Goal: Task Accomplishment & Management: Manage account settings

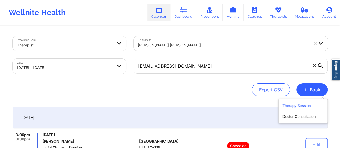
click at [296, 103] on button "Therapy Session" at bounding box center [303, 107] width 41 height 9
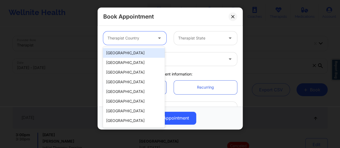
click at [159, 40] on icon at bounding box center [159, 37] width 5 height 5
click at [144, 51] on div "[GEOGRAPHIC_DATA]" at bounding box center [134, 53] width 62 height 10
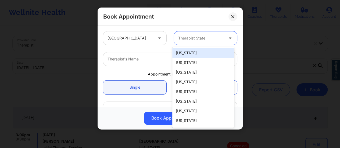
click at [199, 35] on div at bounding box center [200, 38] width 45 height 6
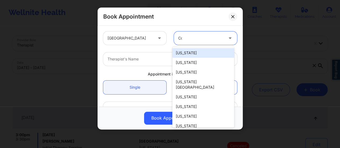
type input "Col"
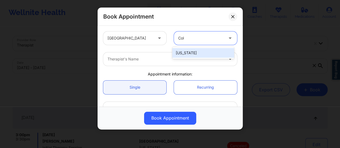
click at [204, 53] on div "[US_STATE]" at bounding box center [204, 53] width 62 height 10
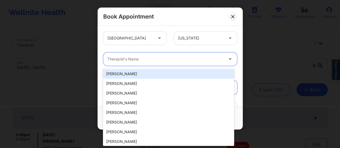
click at [171, 63] on div "Therapist's Name" at bounding box center [163, 58] width 121 height 13
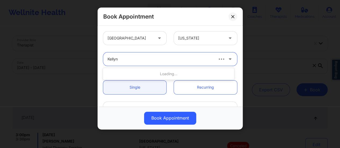
type input "Kellyn"
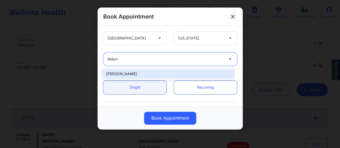
click at [147, 76] on div "[PERSON_NAME]" at bounding box center [168, 74] width 131 height 10
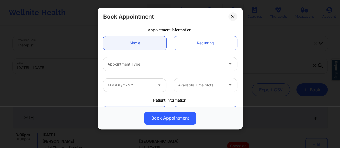
scroll to position [45, 0]
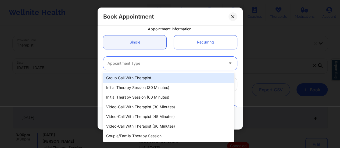
click at [152, 68] on div "Appointment Type" at bounding box center [163, 63] width 121 height 13
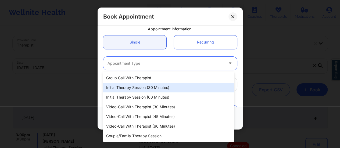
click at [149, 86] on div "Initial Therapy Session (30 minutes)" at bounding box center [168, 88] width 131 height 10
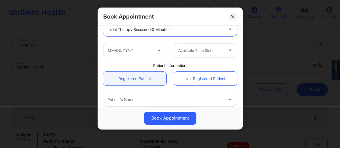
scroll to position [85, 0]
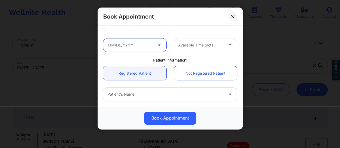
click at [145, 47] on input "text" at bounding box center [134, 44] width 63 height 13
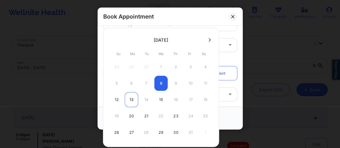
click at [131, 100] on div "13" at bounding box center [131, 99] width 13 height 15
type input "[DATE]"
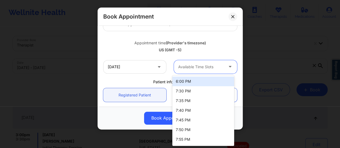
click at [202, 70] on div at bounding box center [200, 67] width 45 height 6
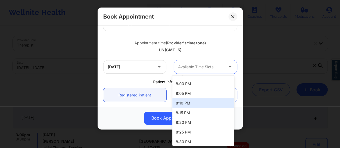
scroll to position [67, 0]
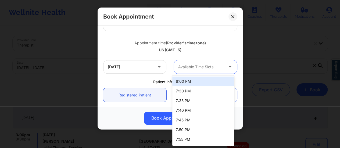
click at [201, 70] on div "Available Time Slots" at bounding box center [199, 66] width 50 height 13
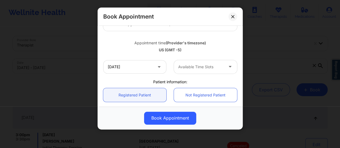
click at [168, 70] on div "[DATE]" at bounding box center [135, 66] width 71 height 13
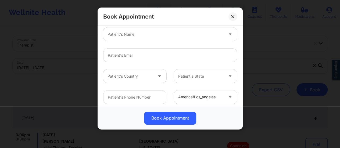
scroll to position [169, 0]
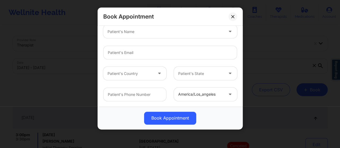
click at [196, 94] on div at bounding box center [200, 95] width 45 height 6
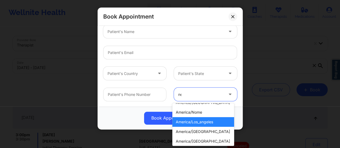
scroll to position [6, 0]
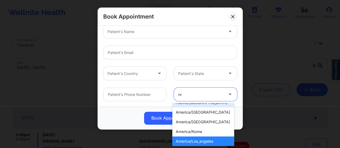
type input "new"
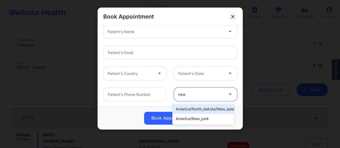
scroll to position [0, 0]
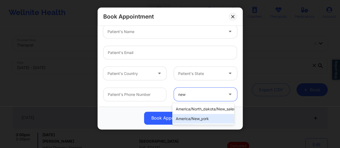
click at [204, 120] on div "america/new_york" at bounding box center [204, 119] width 62 height 10
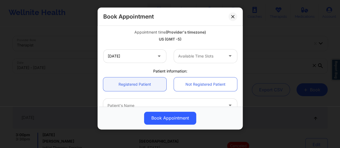
scroll to position [95, 0]
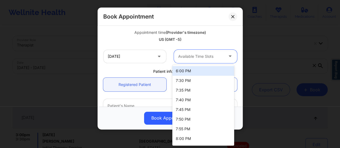
click at [205, 62] on div "Available Time Slots" at bounding box center [199, 56] width 50 height 13
click at [193, 68] on div "6:00 PM" at bounding box center [204, 71] width 62 height 10
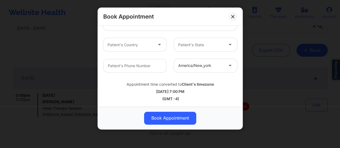
scroll to position [40, 0]
click at [234, 19] on button at bounding box center [233, 16] width 9 height 9
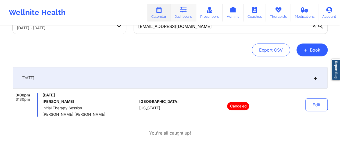
click at [195, 12] on link "Dashboard" at bounding box center [184, 13] width 26 height 18
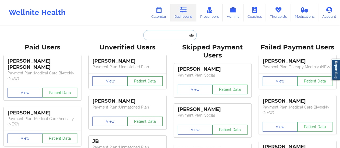
click at [168, 37] on input "text" at bounding box center [169, 35] width 53 height 10
paste input "[EMAIL_ADDRESS][DOMAIN_NAME]"
type input "[EMAIL_ADDRESS][DOMAIN_NAME]"
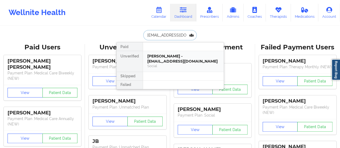
click at [171, 61] on div "[PERSON_NAME] - [EMAIL_ADDRESS][DOMAIN_NAME]" at bounding box center [183, 59] width 72 height 10
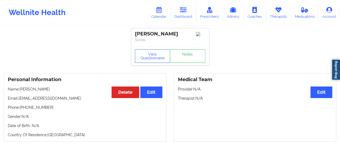
drag, startPoint x: 21, startPoint y: 90, endPoint x: 62, endPoint y: 92, distance: 41.0
click at [62, 92] on p "Name: [PERSON_NAME]" at bounding box center [85, 89] width 155 height 5
copy p "[PERSON_NAME]"
click at [181, 15] on link "Dashboard" at bounding box center [184, 13] width 26 height 18
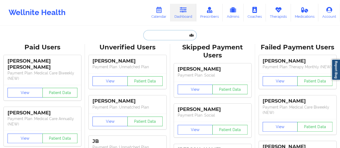
click at [159, 40] on input "text" at bounding box center [169, 35] width 53 height 10
paste input "[EMAIL_ADDRESS][DOMAIN_NAME]"
type input "[EMAIL_ADDRESS][DOMAIN_NAME]"
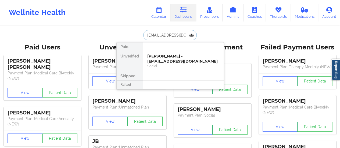
click at [165, 58] on div "[PERSON_NAME] - [EMAIL_ADDRESS][DOMAIN_NAME]" at bounding box center [183, 59] width 72 height 10
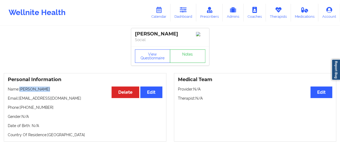
drag, startPoint x: 20, startPoint y: 92, endPoint x: 58, endPoint y: 89, distance: 37.2
click at [58, 89] on p "Name: [PERSON_NAME]" at bounding box center [85, 89] width 155 height 5
copy p "[PERSON_NAME]"
click at [188, 16] on link "Dashboard" at bounding box center [184, 13] width 26 height 18
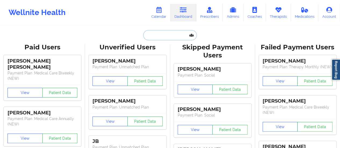
click at [172, 36] on input "text" at bounding box center [169, 35] width 53 height 10
paste input "[EMAIL_ADDRESS][DOMAIN_NAME]"
type input "[EMAIL_ADDRESS][DOMAIN_NAME]"
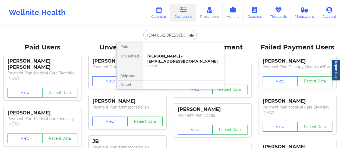
click at [165, 63] on div "[PERSON_NAME] - [EMAIL_ADDRESS][DOMAIN_NAME] Social" at bounding box center [183, 61] width 81 height 21
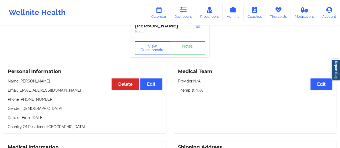
scroll to position [2, 0]
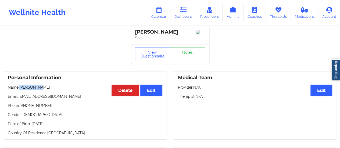
drag, startPoint x: 21, startPoint y: 89, endPoint x: 45, endPoint y: 87, distance: 24.1
click at [45, 87] on p "Name: [PERSON_NAME]" at bounding box center [85, 87] width 155 height 5
copy p "[PERSON_NAME]"
click at [279, 13] on link "Therapists" at bounding box center [278, 13] width 25 height 18
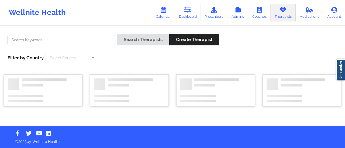
click at [86, 44] on input "text" at bounding box center [61, 40] width 107 height 10
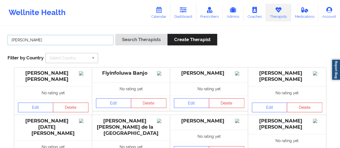
click at [115, 34] on button "Search Therapists" at bounding box center [141, 40] width 52 height 12
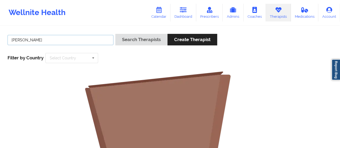
type input "[PERSON_NAME]"
click at [115, 34] on button "Search Therapists" at bounding box center [141, 40] width 52 height 12
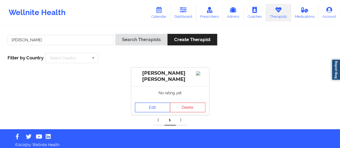
click at [160, 112] on link "Edit" at bounding box center [153, 108] width 36 height 10
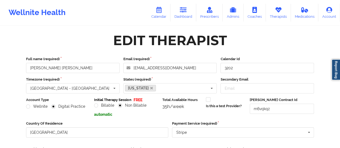
scroll to position [123, 0]
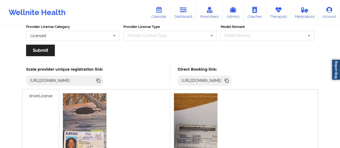
click at [229, 80] on icon at bounding box center [227, 81] width 3 height 3
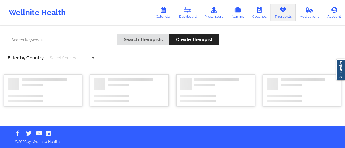
click at [75, 38] on input "text" at bounding box center [61, 40] width 107 height 10
type input "H"
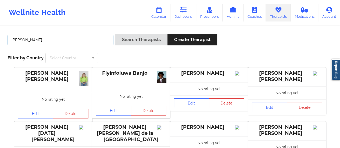
type input "[PERSON_NAME]"
click at [115, 34] on button "Search Therapists" at bounding box center [141, 40] width 52 height 12
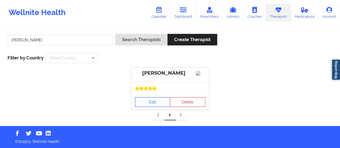
click at [146, 105] on link "Edit" at bounding box center [153, 102] width 36 height 10
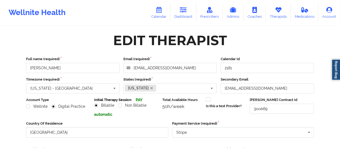
scroll to position [97, 0]
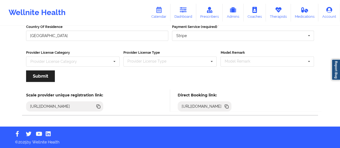
click at [230, 106] on icon at bounding box center [227, 107] width 6 height 6
click at [162, 11] on icon at bounding box center [159, 10] width 7 height 6
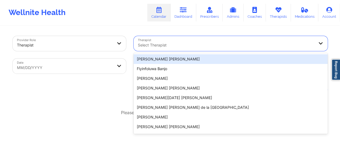
click at [175, 43] on div at bounding box center [226, 45] width 177 height 6
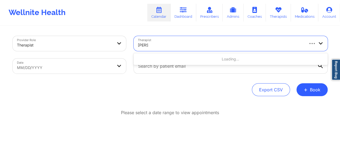
type input "[PERSON_NAME]"
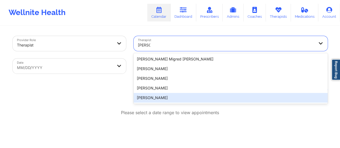
click at [160, 96] on div "[PERSON_NAME]" at bounding box center [231, 98] width 194 height 10
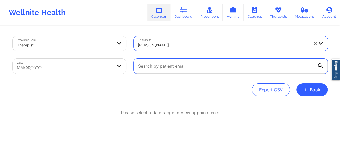
click at [159, 63] on input "text" at bounding box center [231, 66] width 194 height 15
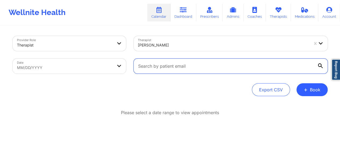
paste input "[EMAIL_ADDRESS][DOMAIN_NAME]"
type input "[EMAIL_ADDRESS][DOMAIN_NAME]"
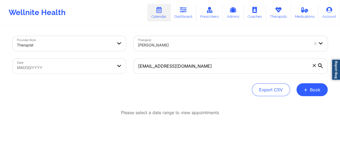
select select "2025-8"
select select "2025-9"
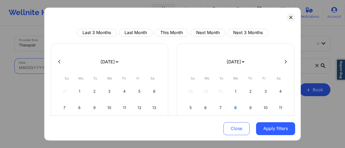
click at [91, 70] on body "Wellnite Health Calendar Dashboard Prescribers Admins Coaches Therapists Medica…" at bounding box center [172, 74] width 345 height 148
click at [105, 63] on select "[DATE] [DATE] [DATE] [DATE] [DATE] [DATE] [DATE] [DATE] [DATE] [DATE] [DATE] [D…" at bounding box center [109, 61] width 20 height 15
select select "2025-9"
select select "2025-10"
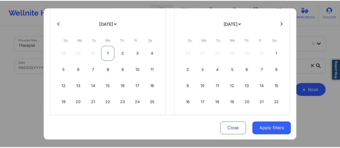
scroll to position [40, 0]
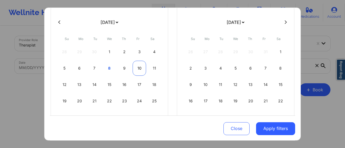
drag, startPoint x: 119, startPoint y: 66, endPoint x: 139, endPoint y: 68, distance: 19.5
click at [139, 68] on div "5 6 7 8 9 10 11" at bounding box center [109, 68] width 103 height 15
click at [139, 68] on div "10" at bounding box center [139, 68] width 14 height 15
select select "2025-9"
select select "2025-10"
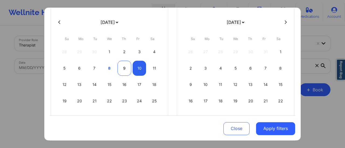
select select "2025-9"
select select "2025-10"
click at [123, 68] on div "9" at bounding box center [124, 68] width 14 height 15
select select "2025-9"
select select "2025-10"
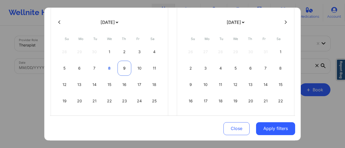
click at [123, 68] on div "9" at bounding box center [124, 68] width 14 height 15
select select "2025-9"
select select "2025-10"
click at [135, 67] on div "10" at bounding box center [139, 68] width 14 height 15
select select "2025-9"
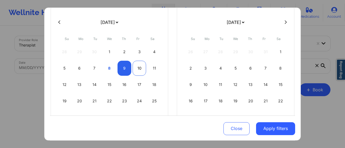
select select "2025-10"
select select "2025-9"
select select "2025-10"
click at [124, 66] on div "9" at bounding box center [124, 68] width 14 height 15
select select "2025-9"
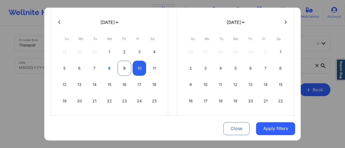
select select "2025-10"
select select "2025-9"
select select "2025-10"
click at [150, 70] on div "11" at bounding box center [154, 68] width 14 height 15
select select "2025-9"
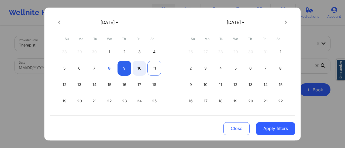
select select "2025-10"
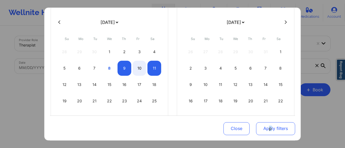
drag, startPoint x: 268, startPoint y: 137, endPoint x: 267, endPoint y: 133, distance: 4.1
click at [267, 133] on div "Close Apply filters" at bounding box center [172, 127] width 245 height 25
click at [267, 133] on button "Apply filters" at bounding box center [275, 128] width 39 height 13
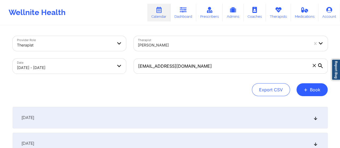
click at [152, 115] on div "[DATE]" at bounding box center [170, 118] width 315 height 22
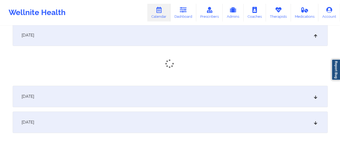
scroll to position [83, 0]
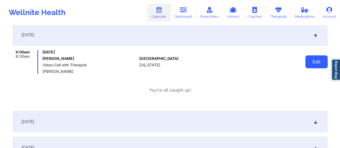
click at [319, 61] on button "Edit" at bounding box center [317, 61] width 22 height 13
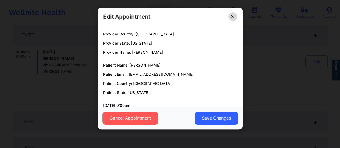
drag, startPoint x: 229, startPoint y: 14, endPoint x: 233, endPoint y: 15, distance: 3.7
click at [233, 15] on div "Edit Appointment" at bounding box center [170, 17] width 145 height 18
click at [233, 15] on icon at bounding box center [232, 16] width 3 height 3
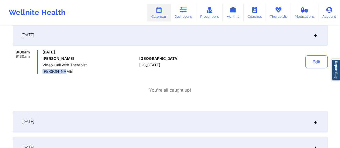
drag, startPoint x: 68, startPoint y: 72, endPoint x: 42, endPoint y: 73, distance: 26.1
click at [42, 73] on div "9:00am 9:30am [DATE] [PERSON_NAME] Video-Call with Therapist [PERSON_NAME]" at bounding box center [75, 62] width 125 height 24
drag, startPoint x: 320, startPoint y: 55, endPoint x: 319, endPoint y: 59, distance: 4.4
click at [319, 59] on div "Edit" at bounding box center [303, 62] width 50 height 24
click at [319, 59] on button "Edit" at bounding box center [317, 61] width 22 height 13
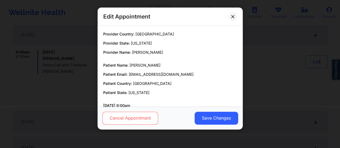
click at [139, 121] on button "Cancel Appointment" at bounding box center [130, 118] width 56 height 13
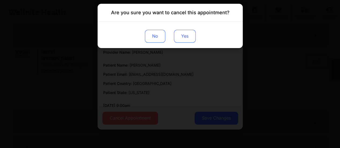
click at [189, 40] on button "Yes" at bounding box center [185, 36] width 22 height 13
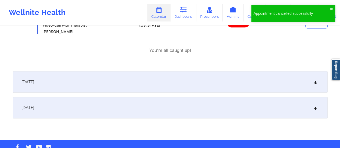
scroll to position [126, 0]
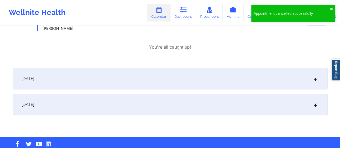
click at [187, 80] on div "[DATE]" at bounding box center [170, 79] width 315 height 22
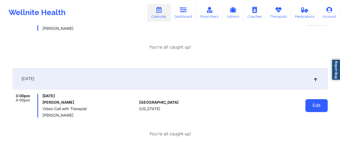
click at [314, 109] on button "Edit" at bounding box center [317, 105] width 22 height 13
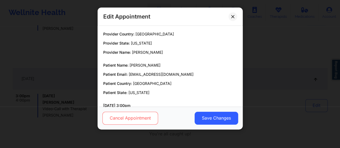
click at [153, 121] on button "Cancel Appointment" at bounding box center [130, 118] width 56 height 13
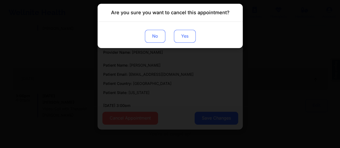
click at [188, 34] on button "Yes" at bounding box center [185, 36] width 22 height 13
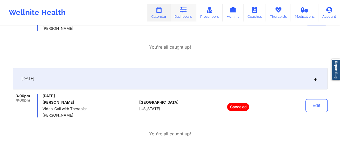
click at [182, 11] on icon at bounding box center [183, 10] width 7 height 6
click at [160, 39] on div "Wellnite Health Calendar Dashboard Prescribers Admins Coaches Therapists Medica…" at bounding box center [170, 36] width 340 height 324
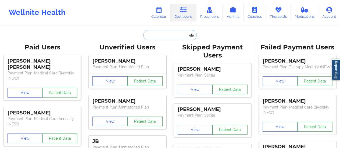
click at [163, 40] on input "text" at bounding box center [169, 35] width 53 height 10
paste input "[EMAIL_ADDRESS][DOMAIN_NAME]"
type input "[EMAIL_ADDRESS][DOMAIN_NAME]"
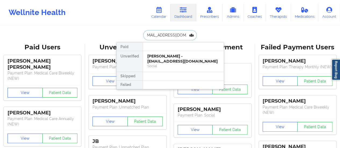
click at [159, 58] on div "[PERSON_NAME] - [EMAIL_ADDRESS][DOMAIN_NAME]" at bounding box center [183, 59] width 72 height 10
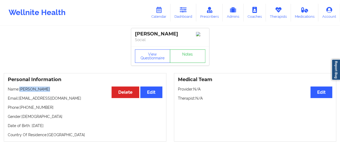
drag, startPoint x: 47, startPoint y: 90, endPoint x: 21, endPoint y: 90, distance: 26.1
click at [21, 90] on p "Name: [PERSON_NAME]" at bounding box center [85, 89] width 155 height 5
copy p "[PERSON_NAME]"
click at [147, 12] on div "Wellnite Health Calendar Dashboard Prescribers Admins Coaches Therapists Medica…" at bounding box center [170, 13] width 340 height 22
click at [156, 12] on link "Calendar" at bounding box center [158, 13] width 23 height 18
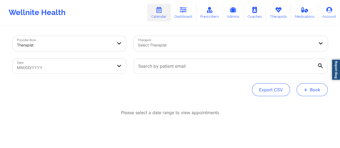
click at [313, 89] on button "+ Book" at bounding box center [312, 89] width 31 height 13
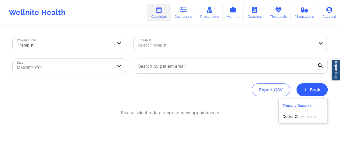
click at [298, 107] on button "Therapy Session" at bounding box center [303, 107] width 41 height 9
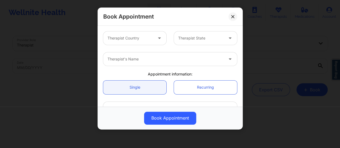
click at [154, 43] on div at bounding box center [160, 37] width 13 height 13
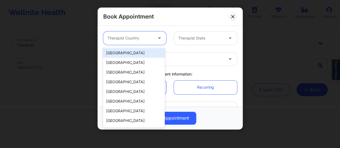
click at [139, 55] on div "[GEOGRAPHIC_DATA]" at bounding box center [134, 53] width 62 height 10
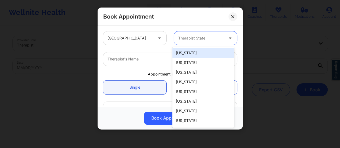
click at [216, 41] on div at bounding box center [200, 38] width 45 height 6
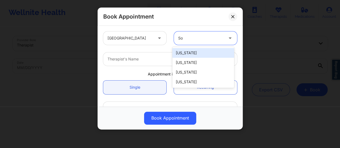
type input "Sou"
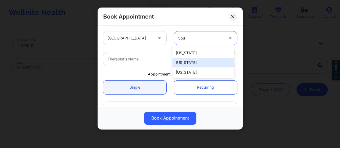
click at [203, 63] on div "[US_STATE]" at bounding box center [204, 63] width 62 height 10
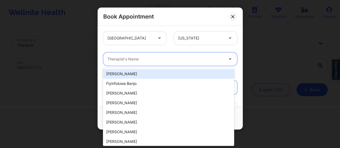
click at [153, 57] on div at bounding box center [166, 59] width 116 height 6
paste input "[PERSON_NAME]"
type input "[PERSON_NAME]"
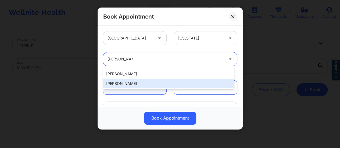
click at [145, 82] on div "[PERSON_NAME]" at bounding box center [168, 84] width 131 height 10
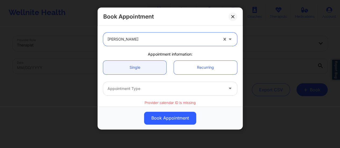
scroll to position [17, 0]
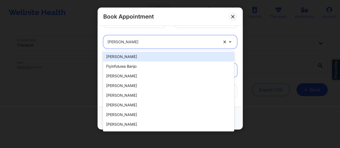
click at [149, 43] on div at bounding box center [163, 42] width 111 height 6
paste input "[PERSON_NAME]"
type input "[PERSON_NAME]"
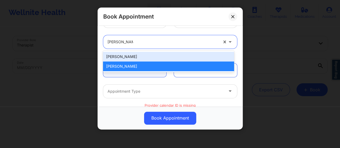
click at [144, 56] on div "[PERSON_NAME]" at bounding box center [168, 57] width 131 height 10
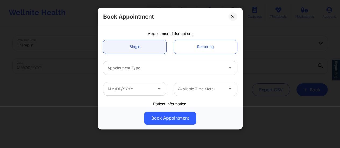
scroll to position [41, 0]
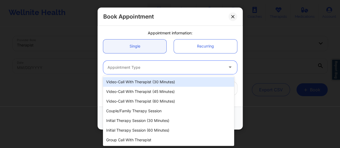
click at [145, 67] on div at bounding box center [166, 67] width 116 height 6
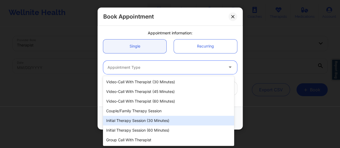
click at [140, 121] on div "Initial Therapy Session (30 minutes)" at bounding box center [168, 121] width 131 height 10
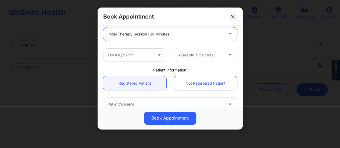
scroll to position [77, 0]
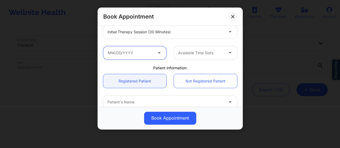
click at [144, 52] on input "text" at bounding box center [134, 52] width 63 height 13
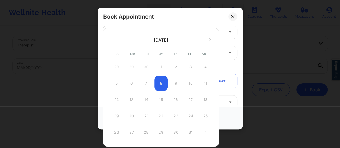
click at [173, 84] on div "5 6 7 8 9 10 11" at bounding box center [161, 83] width 102 height 15
click at [209, 38] on icon at bounding box center [210, 40] width 2 height 4
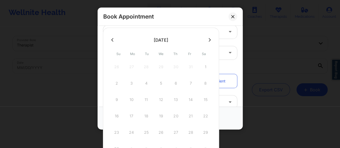
click at [114, 40] on button at bounding box center [112, 40] width 5 height 5
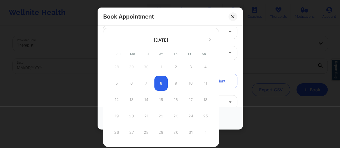
click at [172, 83] on div "5 6 7 8 9 10 11" at bounding box center [161, 83] width 102 height 15
click at [208, 40] on div at bounding box center [161, 40] width 116 height 8
click at [209, 40] on icon at bounding box center [210, 39] width 2 height 3
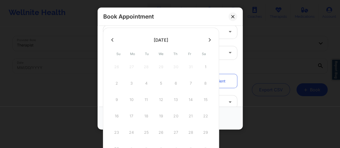
click at [113, 40] on icon at bounding box center [112, 40] width 2 height 4
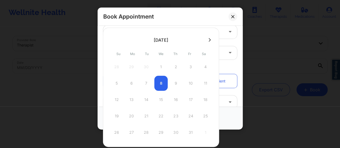
click at [163, 85] on div "5 6 7 8 9 10 11" at bounding box center [161, 83] width 102 height 15
click at [226, 67] on div "Patient information:" at bounding box center [171, 67] width 142 height 5
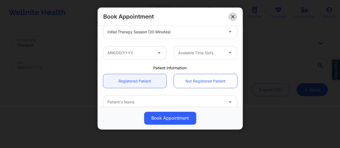
click at [236, 16] on button at bounding box center [233, 16] width 9 height 9
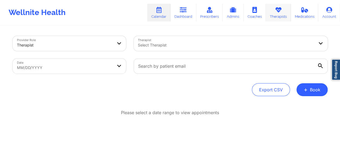
click at [278, 13] on link "Therapists" at bounding box center [278, 13] width 25 height 18
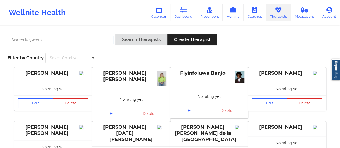
click at [102, 41] on input "text" at bounding box center [61, 40] width 106 height 10
paste input "[PERSON_NAME]"
type input "[PERSON_NAME]"
click at [115, 34] on button "Search Therapists" at bounding box center [141, 40] width 52 height 12
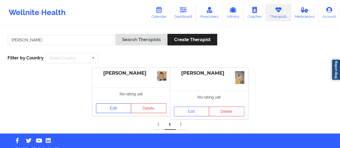
click at [113, 111] on link "Edit" at bounding box center [114, 109] width 36 height 10
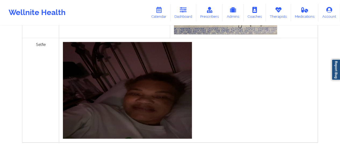
scroll to position [282, 0]
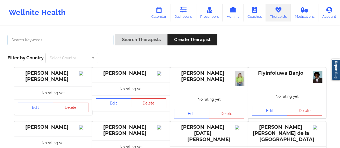
click at [88, 42] on input "text" at bounding box center [61, 40] width 106 height 10
paste input "[PERSON_NAME]"
type input "[PERSON_NAME]"
click at [115, 34] on button "Search Therapists" at bounding box center [141, 40] width 52 height 12
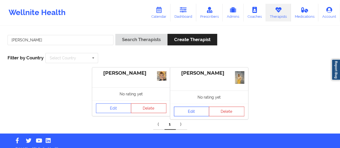
click at [200, 111] on link "Edit" at bounding box center [192, 112] width 36 height 10
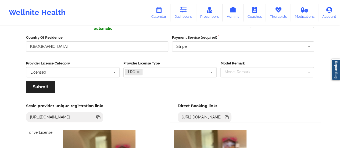
scroll to position [82, 0]
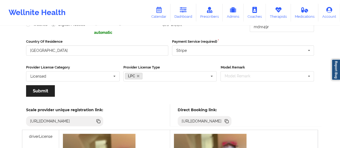
click at [230, 124] on icon at bounding box center [227, 121] width 6 height 6
click at [159, 12] on icon at bounding box center [159, 10] width 7 height 6
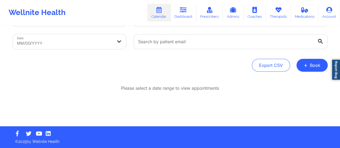
scroll to position [24, 0]
click at [312, 64] on button "+ Book" at bounding box center [312, 65] width 31 height 13
click at [289, 80] on button "Therapy Session" at bounding box center [303, 82] width 41 height 9
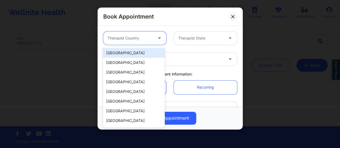
click at [117, 40] on div at bounding box center [130, 38] width 45 height 6
click at [130, 52] on div "[GEOGRAPHIC_DATA]" at bounding box center [134, 53] width 62 height 10
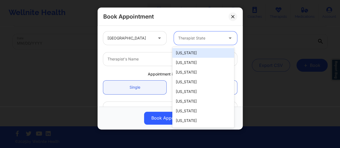
click at [190, 42] on div "Therapist State" at bounding box center [199, 37] width 50 height 13
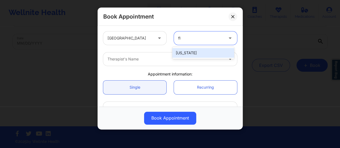
type input "flo"
click at [194, 49] on div "[US_STATE]" at bounding box center [204, 53] width 62 height 10
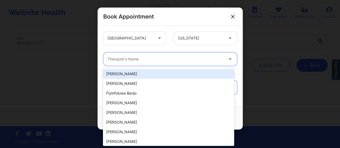
click at [177, 60] on div at bounding box center [166, 59] width 116 height 6
paste input "[URL][DOMAIN_NAME]"
type input "[URL][DOMAIN_NAME]"
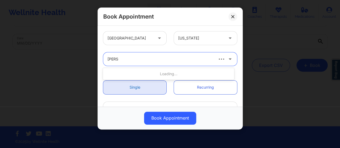
type input "[PERSON_NAME]"
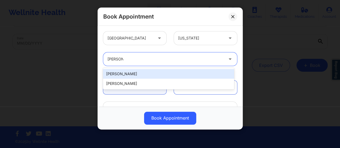
click at [132, 75] on div "[PERSON_NAME]" at bounding box center [168, 74] width 131 height 10
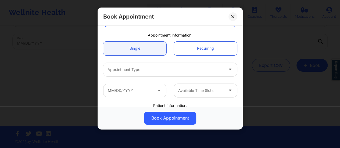
scroll to position [42, 0]
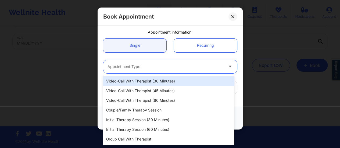
click at [149, 69] on div at bounding box center [166, 67] width 116 height 6
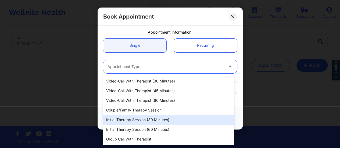
click at [149, 120] on div "Initial Therapy Session (30 minutes)" at bounding box center [168, 120] width 131 height 10
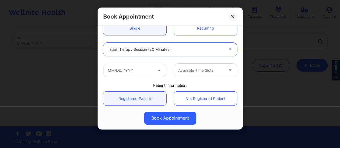
scroll to position [60, 0]
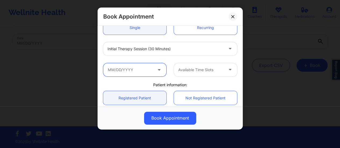
click at [149, 69] on input "text" at bounding box center [134, 69] width 63 height 13
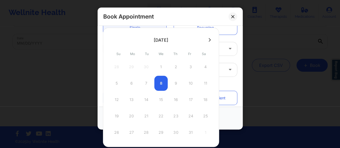
click at [175, 84] on div "5 6 7 8 9 10 11" at bounding box center [161, 83] width 102 height 15
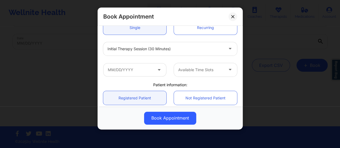
click at [236, 57] on div "Initial Therapy Session (30 minutes)" at bounding box center [171, 48] width 142 height 21
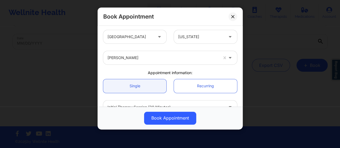
scroll to position [1, 0]
click at [121, 59] on div at bounding box center [163, 58] width 111 height 6
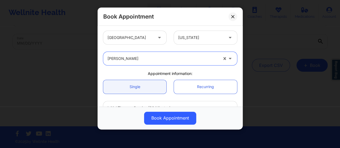
click at [121, 59] on div at bounding box center [163, 58] width 111 height 6
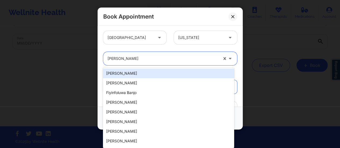
click at [121, 59] on div at bounding box center [163, 58] width 111 height 6
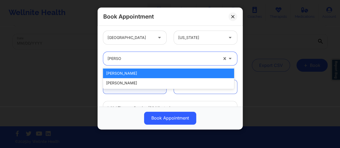
type input "[PERSON_NAME]"
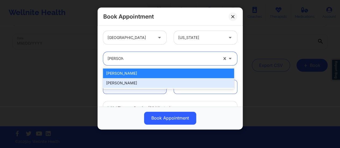
click at [125, 82] on div "[PERSON_NAME]" at bounding box center [168, 83] width 131 height 10
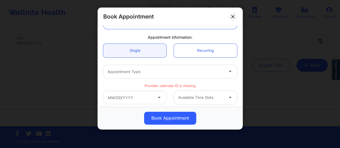
scroll to position [37, 0]
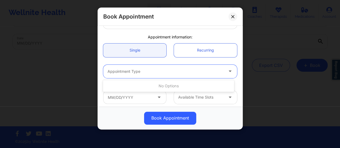
click at [137, 70] on div at bounding box center [166, 71] width 116 height 6
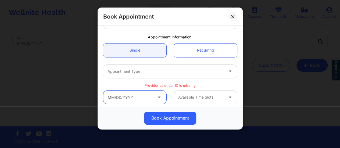
click at [146, 99] on input "text" at bounding box center [134, 97] width 63 height 13
click at [210, 19] on div "Book Appointment" at bounding box center [170, 17] width 145 height 18
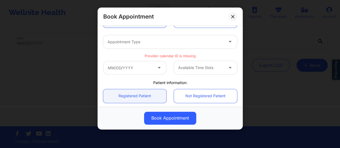
scroll to position [0, 0]
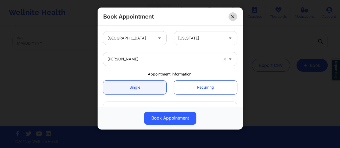
click at [233, 15] on icon at bounding box center [232, 16] width 3 height 3
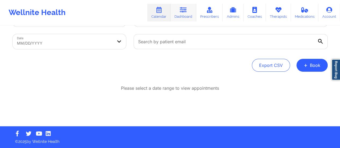
click at [183, 20] on link "Dashboard" at bounding box center [184, 13] width 26 height 18
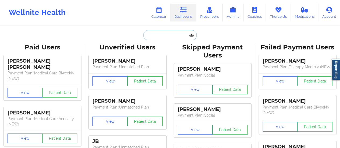
click at [166, 36] on input "text" at bounding box center [169, 35] width 53 height 10
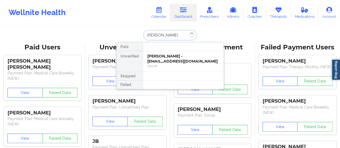
type input "[PERSON_NAME]"
click at [181, 61] on div "[PERSON_NAME] - [EMAIL_ADDRESS][DOMAIN_NAME]" at bounding box center [183, 59] width 72 height 10
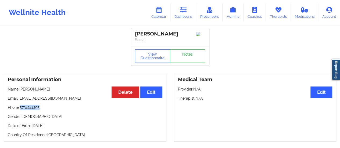
drag, startPoint x: 21, startPoint y: 110, endPoint x: 71, endPoint y: 107, distance: 50.2
click at [71, 107] on p "Phone: [PHONE_NUMBER]" at bounding box center [85, 107] width 155 height 5
copy p "5734241295"
drag, startPoint x: 44, startPoint y: 92, endPoint x: 20, endPoint y: 92, distance: 24.0
click at [20, 92] on p "Name: [PERSON_NAME]" at bounding box center [85, 89] width 155 height 5
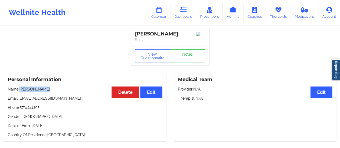
copy p "[PERSON_NAME]"
click at [161, 11] on icon at bounding box center [159, 10] width 7 height 6
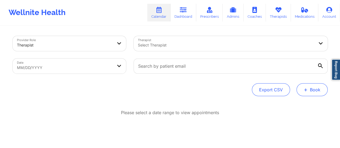
click at [313, 94] on button "+ Book" at bounding box center [312, 89] width 31 height 13
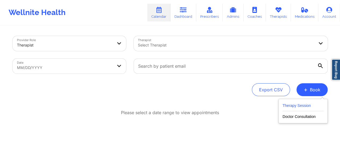
click at [303, 103] on button "Therapy Session" at bounding box center [303, 107] width 41 height 9
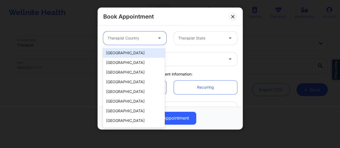
click at [154, 40] on div at bounding box center [160, 37] width 13 height 13
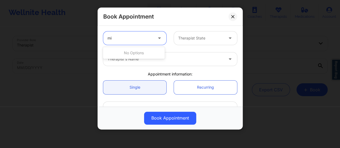
type input "m"
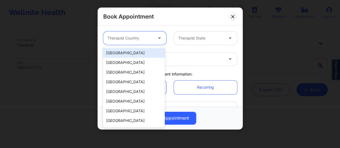
click at [151, 54] on div "[GEOGRAPHIC_DATA]" at bounding box center [134, 53] width 62 height 10
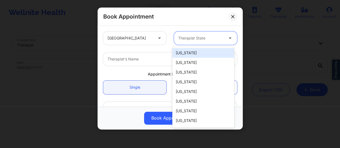
click at [192, 39] on div at bounding box center [200, 38] width 45 height 6
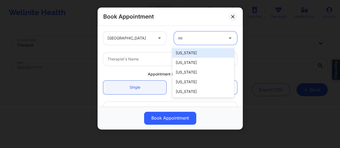
type input "mis"
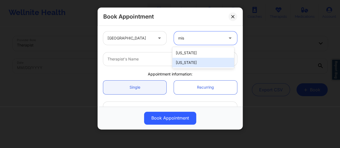
click at [192, 61] on div "[US_STATE]" at bounding box center [204, 63] width 62 height 10
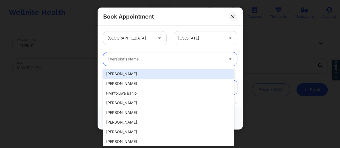
click at [159, 59] on div at bounding box center [166, 59] width 116 height 6
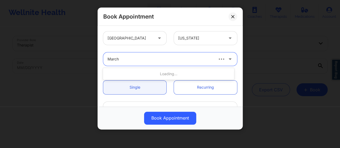
type input "Marchi"
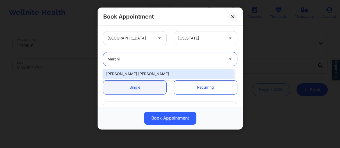
click at [148, 73] on div "[PERSON_NAME] [PERSON_NAME]" at bounding box center [168, 74] width 131 height 10
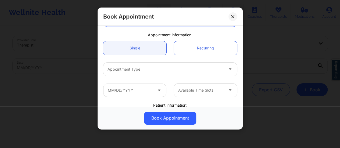
scroll to position [42, 0]
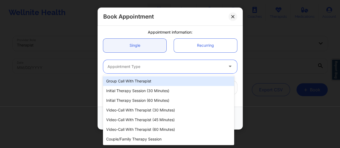
click at [148, 67] on div at bounding box center [166, 67] width 116 height 6
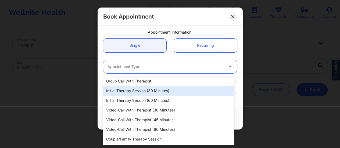
click at [156, 93] on div "Initial Therapy Session (30 minutes)" at bounding box center [168, 91] width 131 height 10
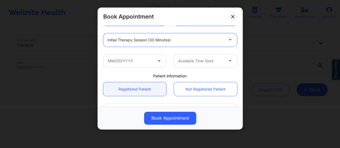
scroll to position [69, 0]
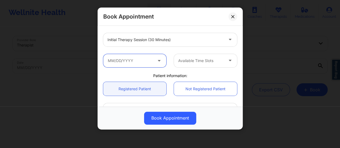
click at [147, 57] on input "text" at bounding box center [134, 60] width 63 height 13
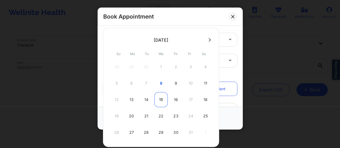
click at [164, 99] on div "15" at bounding box center [160, 99] width 13 height 15
type input "[DATE]"
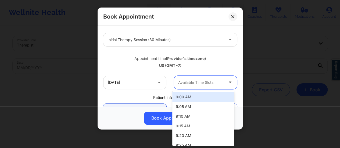
click at [202, 86] on div "Available Time Slots" at bounding box center [199, 82] width 50 height 13
click at [191, 85] on div at bounding box center [200, 82] width 45 height 6
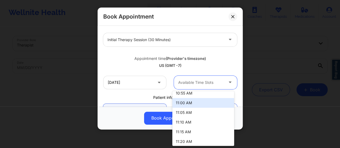
scroll to position [248, 0]
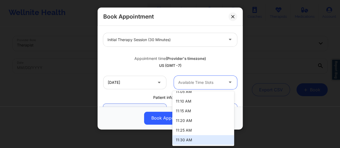
click at [192, 143] on div "11:30 AM" at bounding box center [204, 140] width 62 height 10
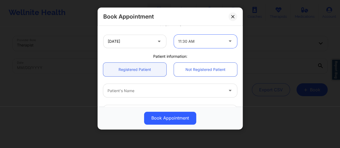
scroll to position [110, 0]
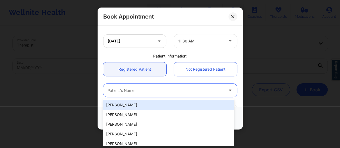
click at [165, 93] on div at bounding box center [166, 90] width 116 height 6
paste input "[PERSON_NAME]"
type input "[PERSON_NAME]"
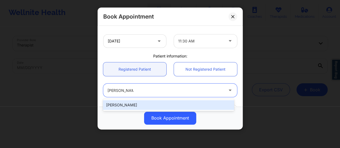
click at [145, 104] on div "[PERSON_NAME]" at bounding box center [168, 105] width 131 height 10
type input "[EMAIL_ADDRESS][DOMAIN_NAME]"
type input "5734241295"
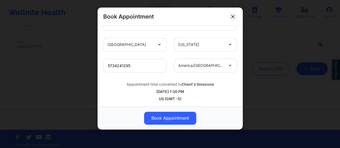
scroll to position [22, 0]
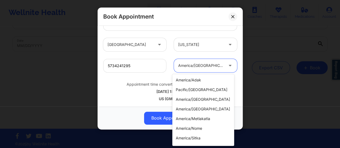
click at [200, 67] on div at bounding box center [200, 66] width 45 height 6
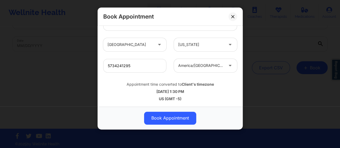
click at [149, 101] on div "Appointment time converted to Client's timezone [DATE] 1:30 PM US (GMT -5)" at bounding box center [171, 90] width 142 height 29
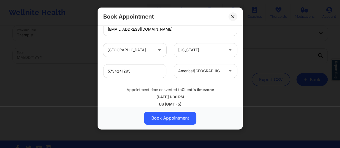
scroll to position [198, 0]
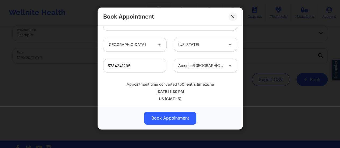
click at [196, 66] on div at bounding box center [200, 66] width 45 height 6
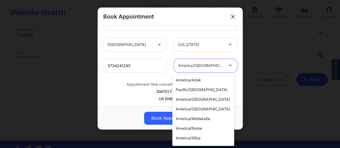
click at [145, 90] on div "[DATE] 1:30 PM" at bounding box center [170, 91] width 134 height 5
click at [196, 69] on div "america/[GEOGRAPHIC_DATA]" at bounding box center [200, 65] width 45 height 13
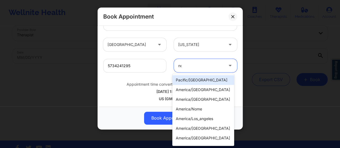
type input "new"
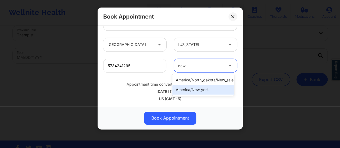
click at [197, 92] on div "america/new_york" at bounding box center [204, 90] width 62 height 10
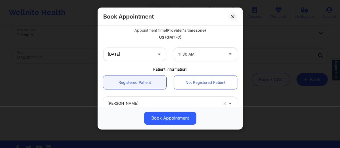
scroll to position [100, 0]
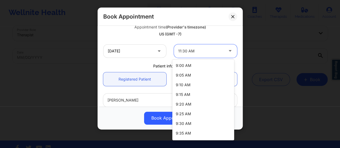
click at [193, 52] on div at bounding box center [200, 51] width 45 height 6
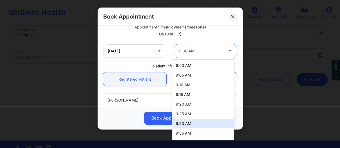
click at [180, 122] on div "9:30 AM" at bounding box center [204, 124] width 62 height 10
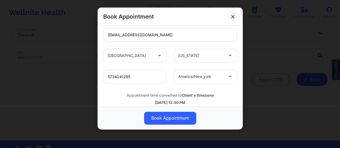
scroll to position [187, 0]
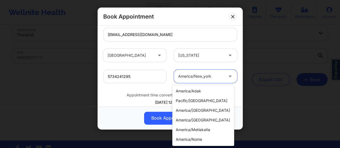
click at [199, 73] on div at bounding box center [200, 76] width 45 height 6
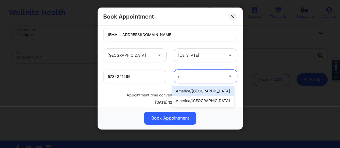
scroll to position [0, 0]
type input "chi"
click at [198, 90] on div "america/[GEOGRAPHIC_DATA]" at bounding box center [204, 91] width 62 height 10
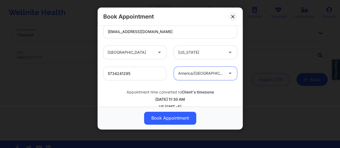
scroll to position [198, 0]
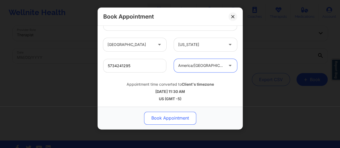
click at [169, 119] on button "Book Appointment" at bounding box center [170, 118] width 52 height 13
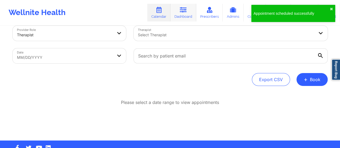
click at [181, 15] on link "Dashboard" at bounding box center [184, 13] width 26 height 18
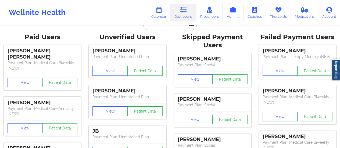
click at [162, 26] on input "text" at bounding box center [169, 25] width 53 height 10
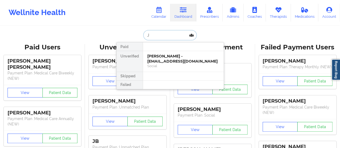
type input "Je"
click at [167, 62] on div "[PERSON_NAME] - [EMAIL_ADDRESS][DOMAIN_NAME]" at bounding box center [183, 59] width 72 height 10
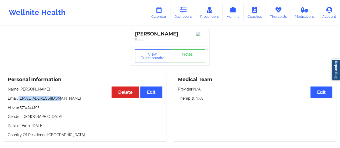
drag, startPoint x: 18, startPoint y: 101, endPoint x: 77, endPoint y: 98, distance: 59.0
click at [77, 98] on p "Email: [EMAIL_ADDRESS][DOMAIN_NAME]" at bounding box center [85, 98] width 155 height 5
copy p "[EMAIL_ADDRESS][DOMAIN_NAME]"
